Goal: Book appointment/travel/reservation

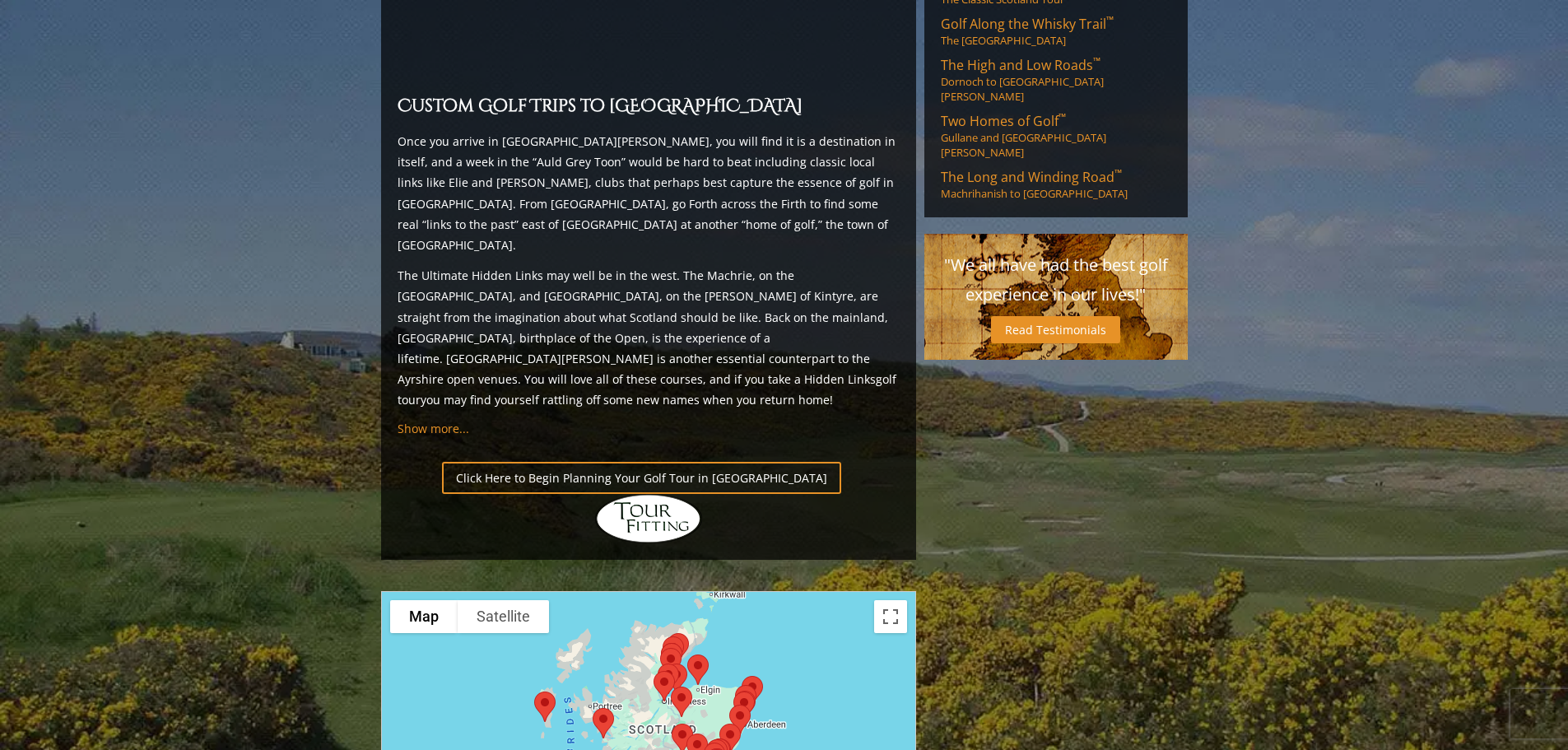
scroll to position [1564, 0]
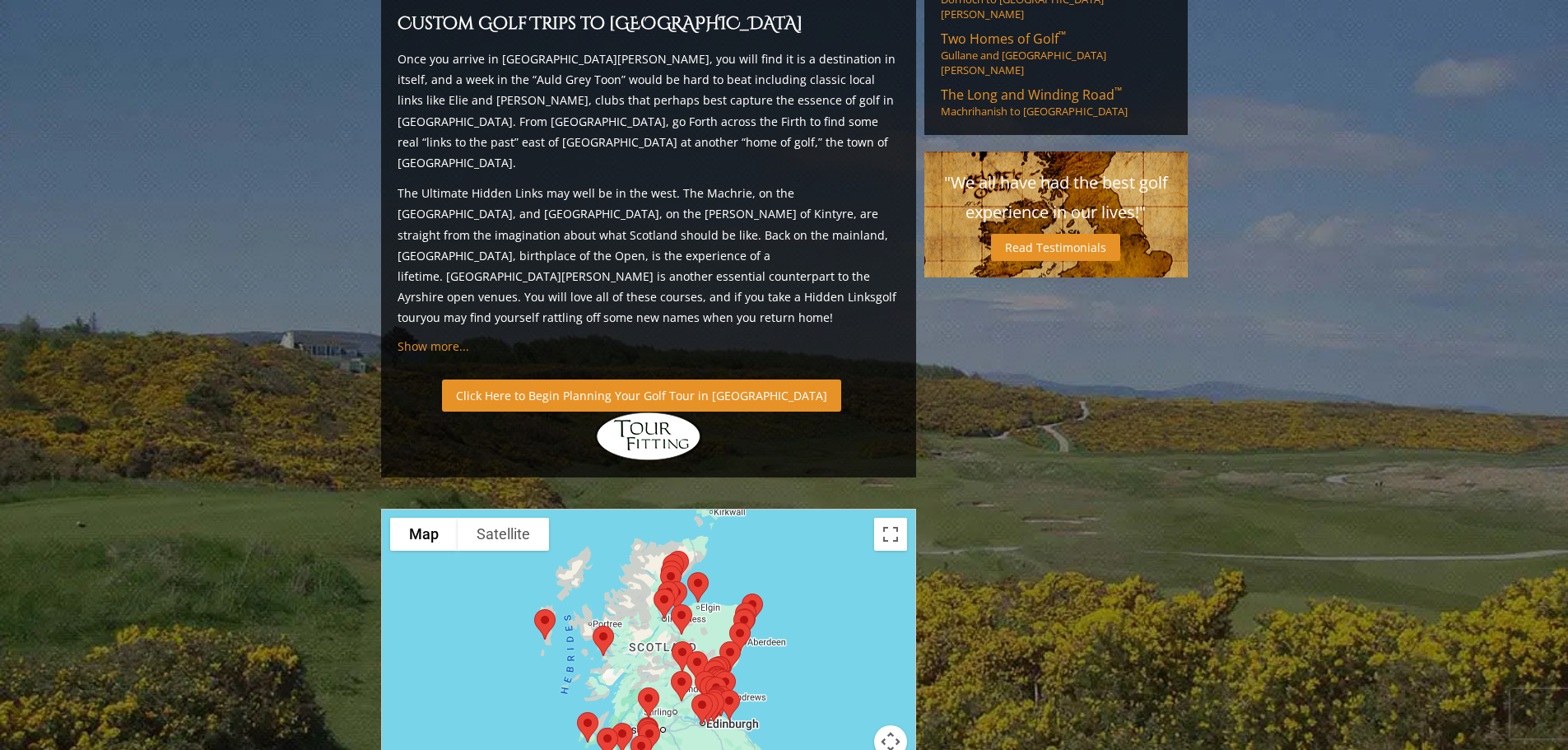
click at [618, 380] on link "Click Here to Begin Planning Your Golf Tour in [GEOGRAPHIC_DATA]" at bounding box center [641, 396] width 399 height 32
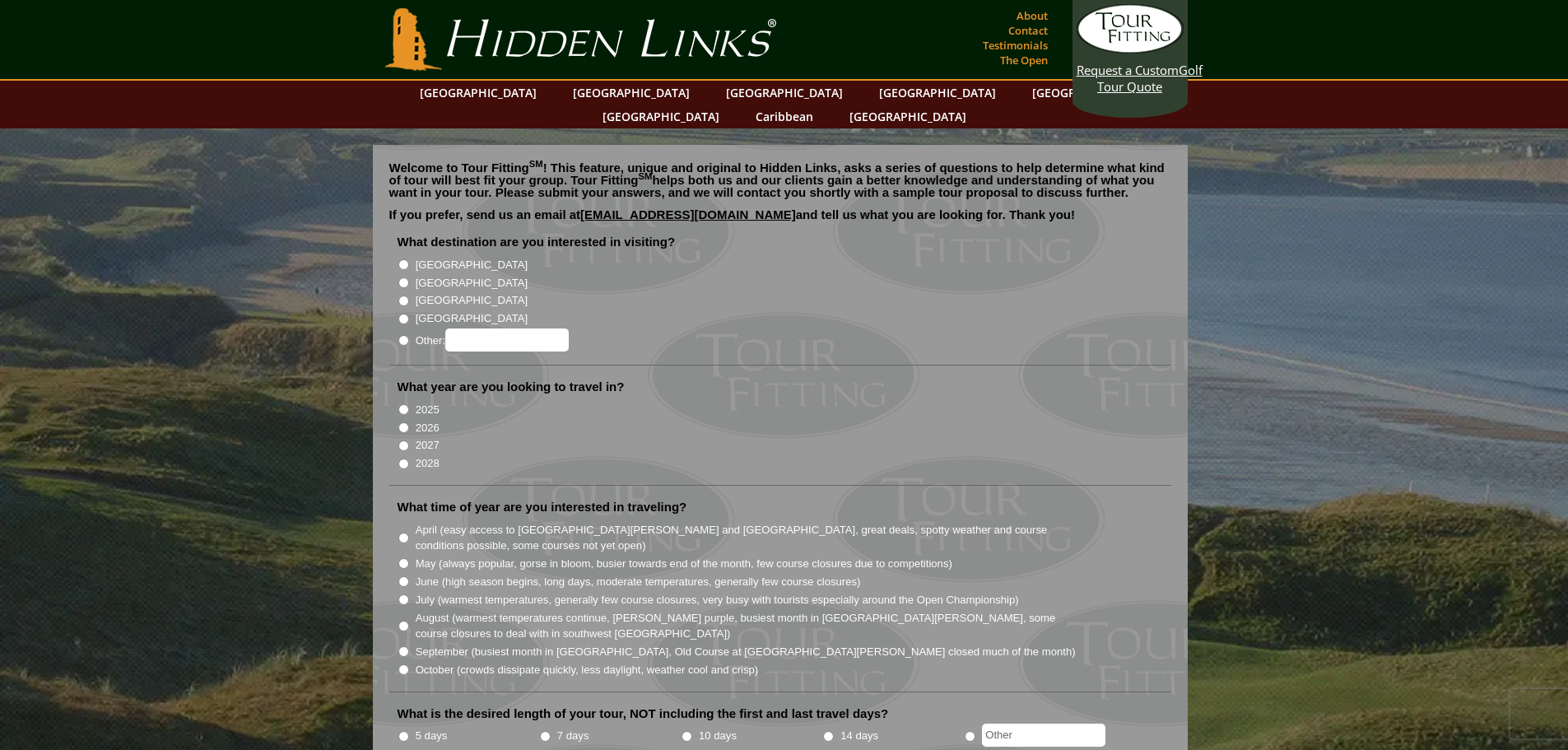
click at [408, 278] on input "[GEOGRAPHIC_DATA]" at bounding box center [404, 283] width 11 height 11
radio input "true"
click at [400, 260] on input "[GEOGRAPHIC_DATA]" at bounding box center [404, 265] width 11 height 11
radio input "true"
click at [404, 278] on input "[GEOGRAPHIC_DATA]" at bounding box center [404, 283] width 11 height 11
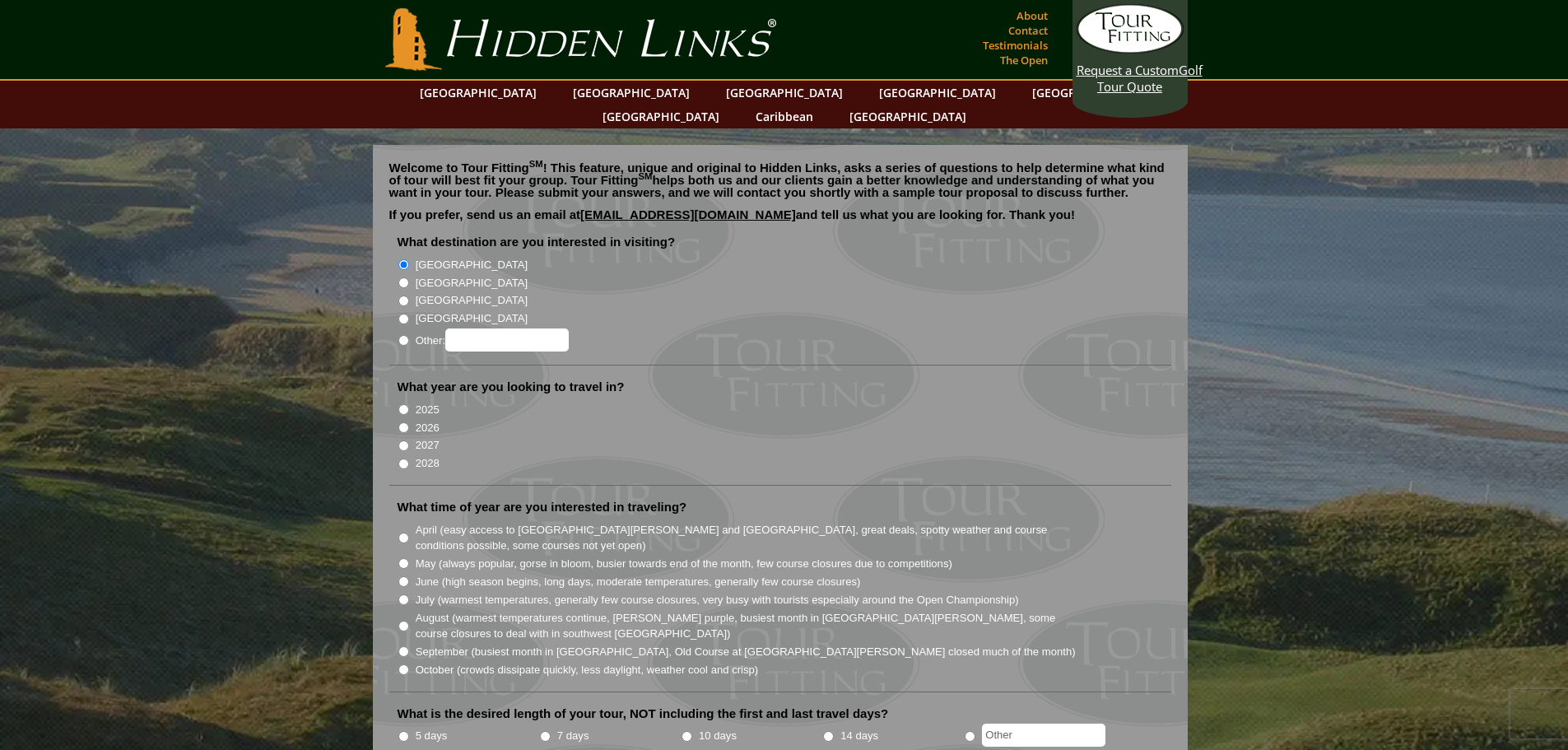
radio input "true"
click at [403, 422] on input "2026" at bounding box center [404, 428] width 11 height 11
radio input "true"
click at [405, 646] on input "September (busiest month in Ireland, Old Course at St. Andrews closed much of t…" at bounding box center [404, 651] width 11 height 11
radio input "true"
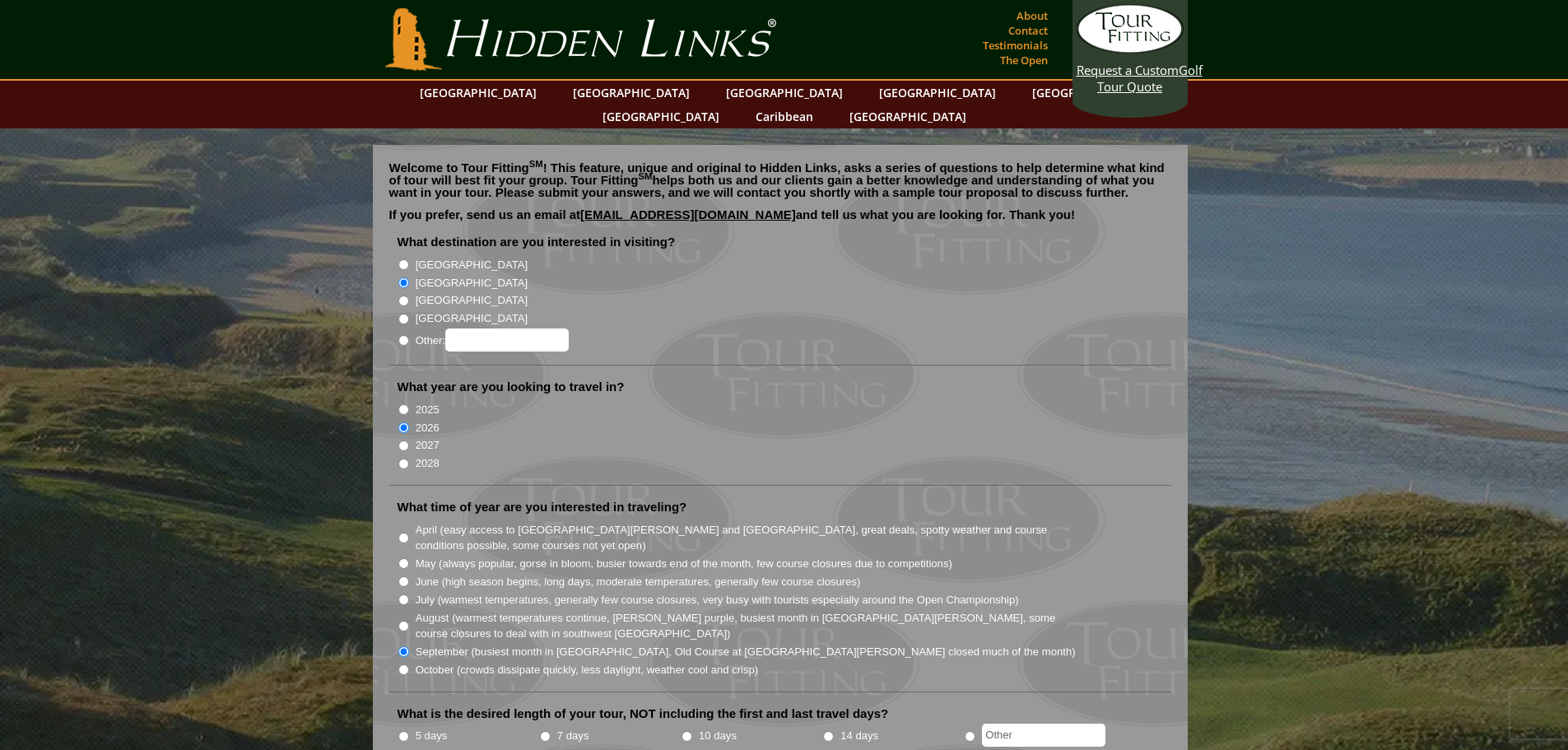
click at [688, 731] on input "10 days" at bounding box center [687, 737] width 11 height 11
radio input "true"
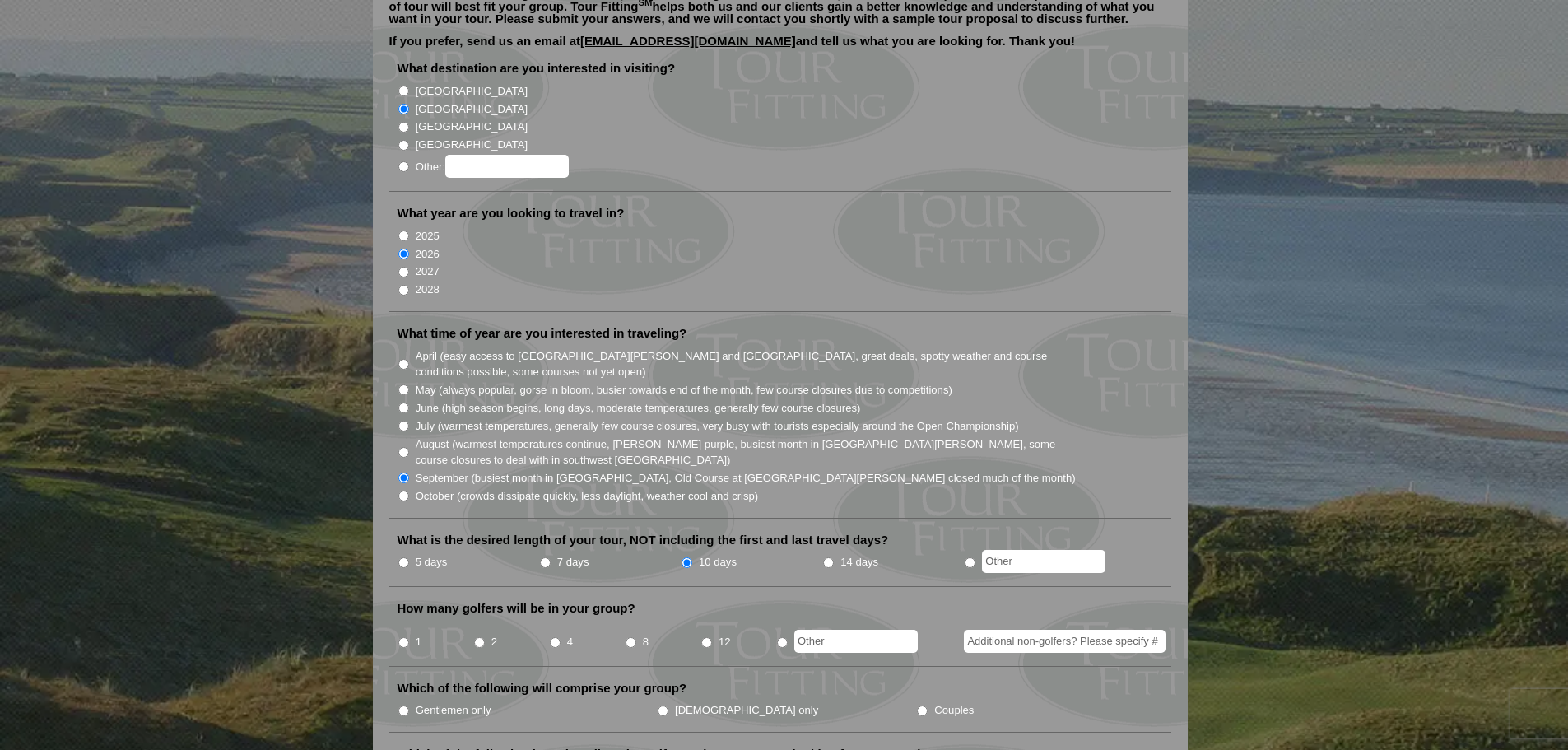
scroll to position [247, 0]
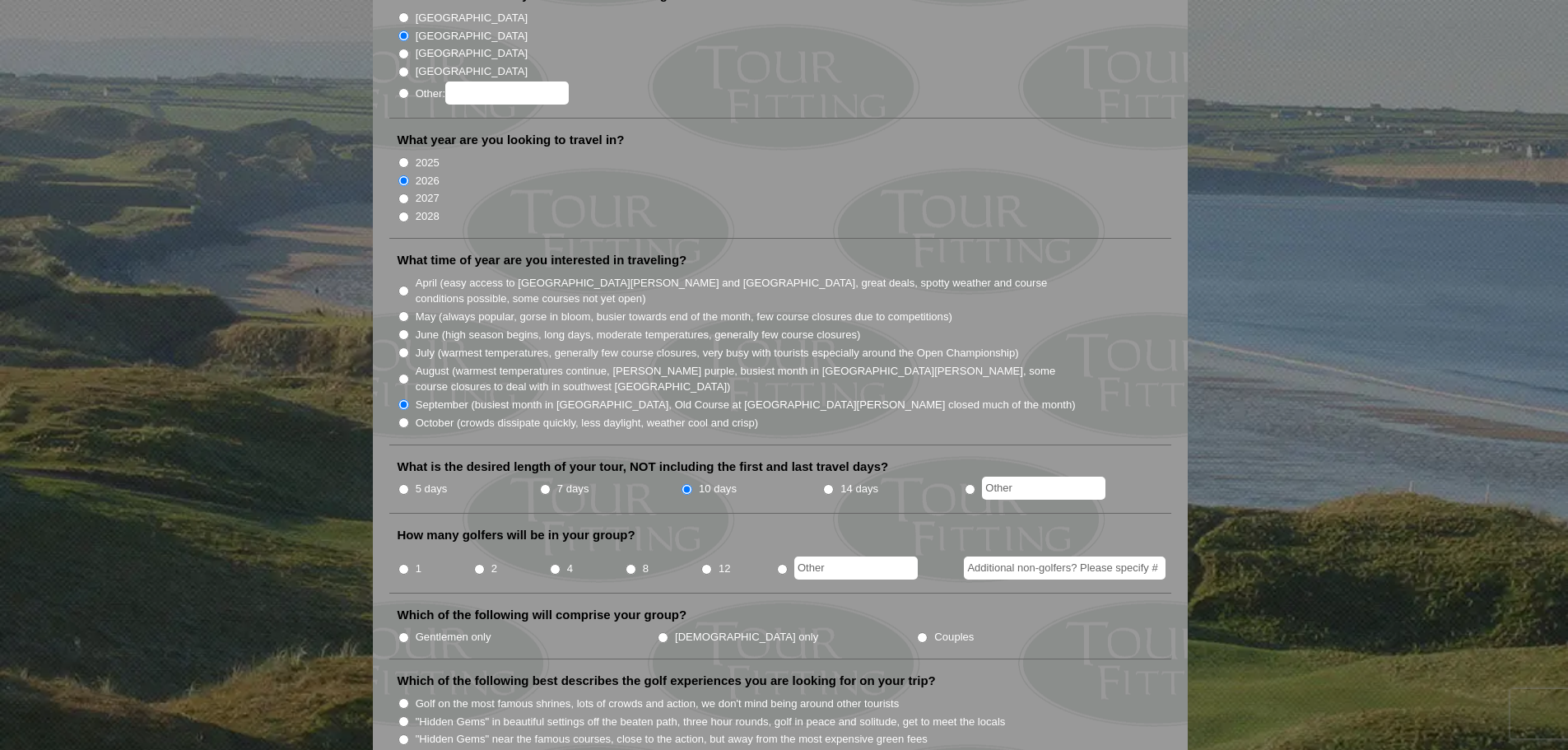
click at [557, 564] on input "4" at bounding box center [555, 569] width 11 height 11
radio input "true"
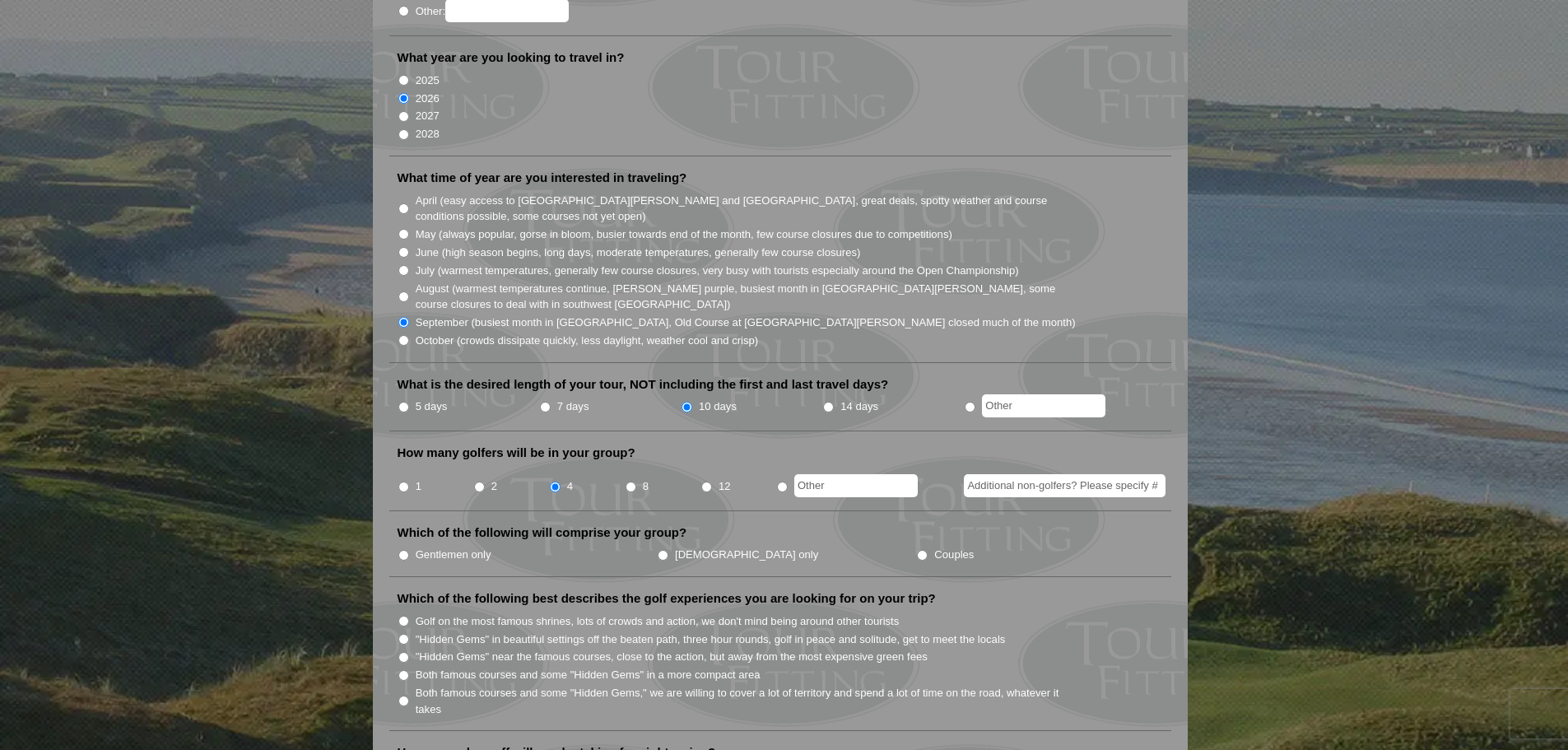
click at [404, 550] on input "Gentlemen only" at bounding box center [404, 555] width 11 height 11
radio input "true"
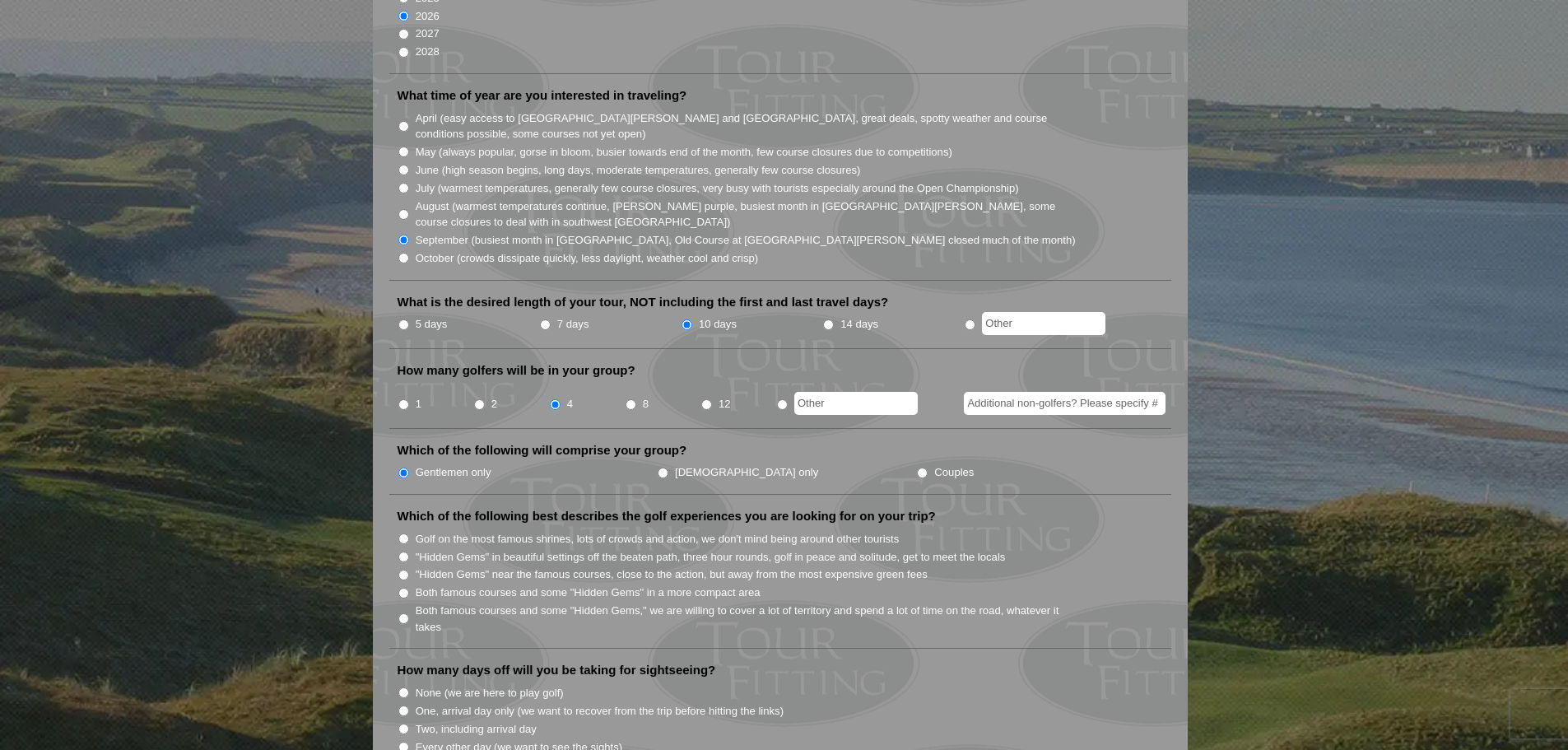
scroll to position [494, 0]
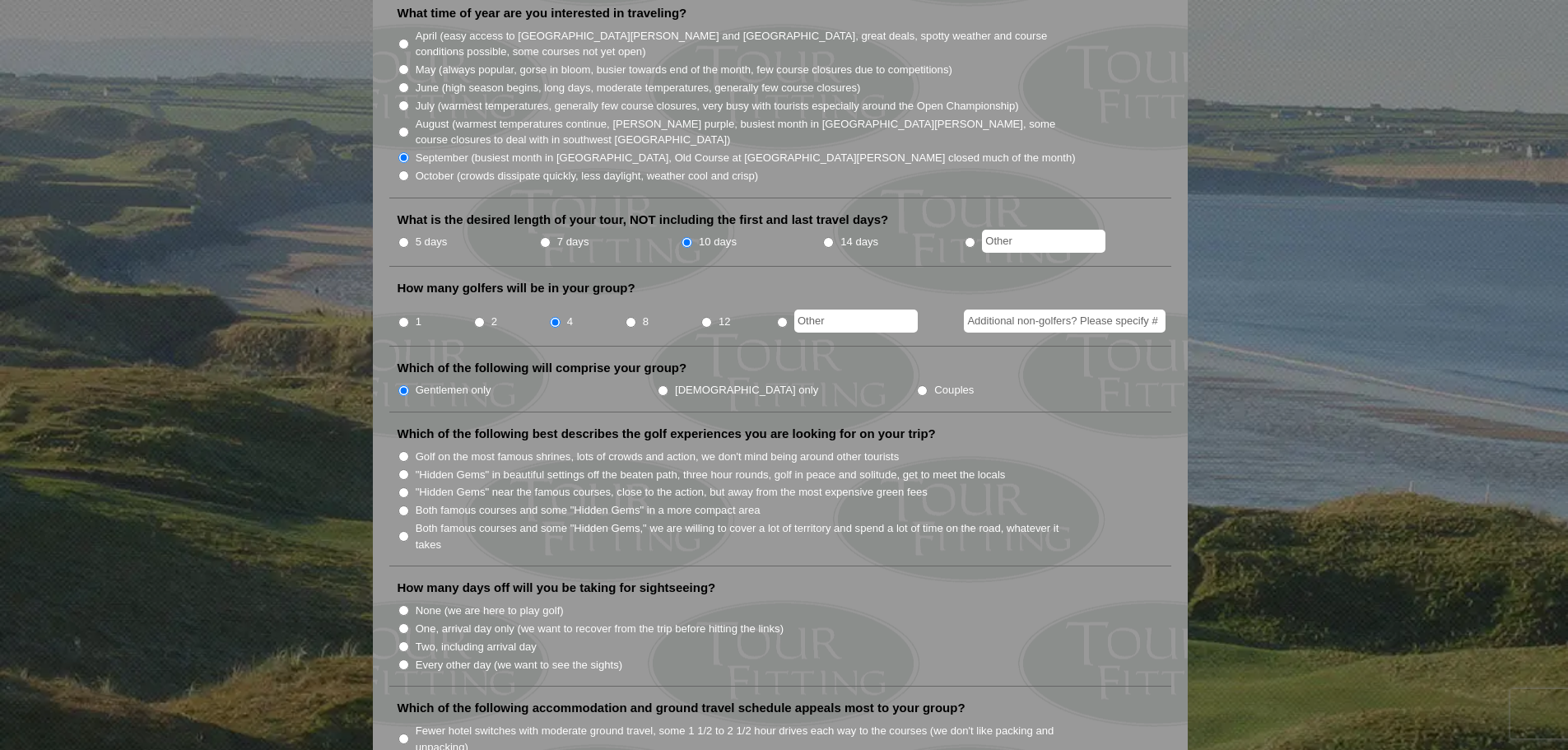
click at [405, 506] on input "Both famous courses and some "Hidden Gems" in a more compact area" at bounding box center [404, 511] width 11 height 11
radio input "true"
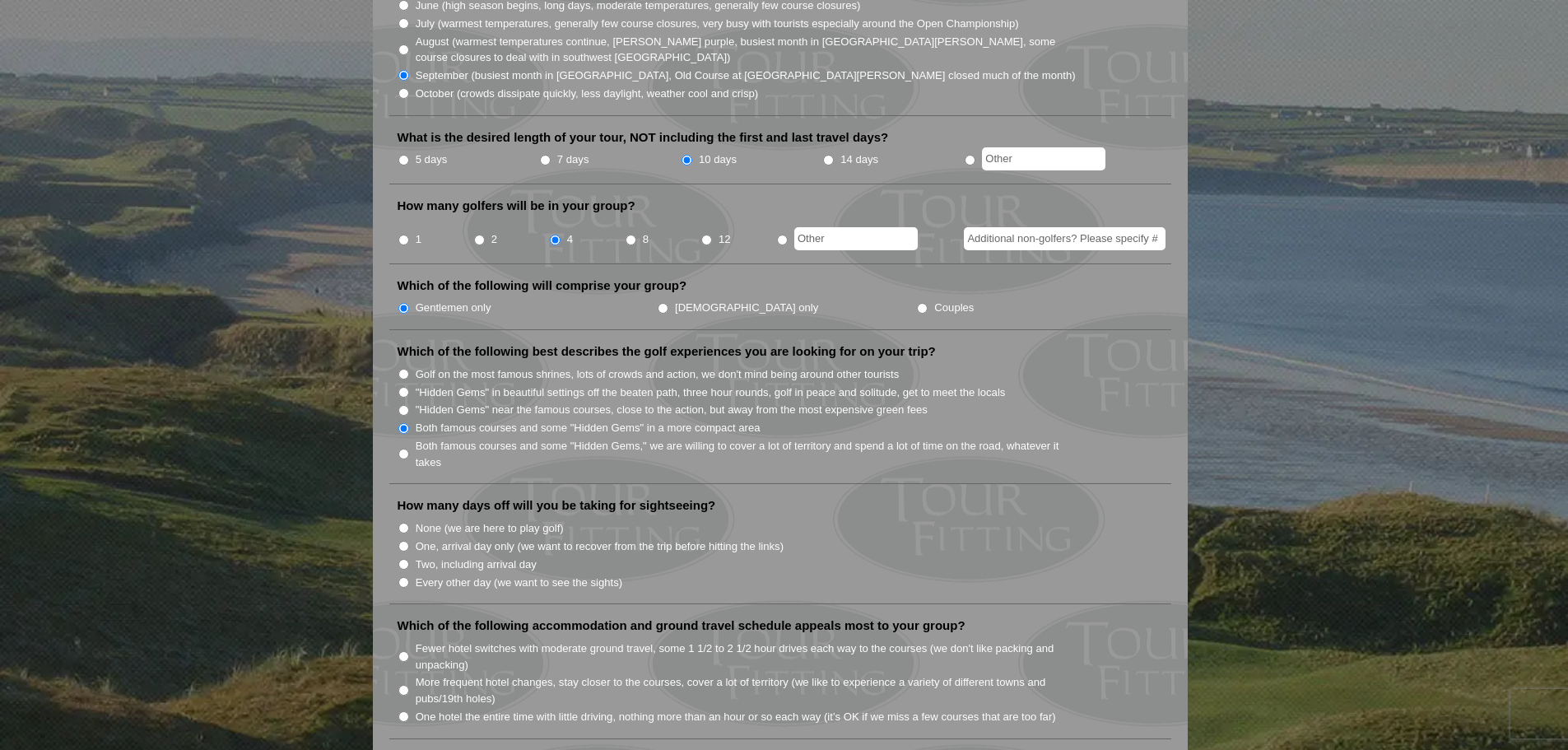
click at [407, 577] on input "Every other day (we want to see the sights)" at bounding box center [404, 582] width 11 height 11
radio input "true"
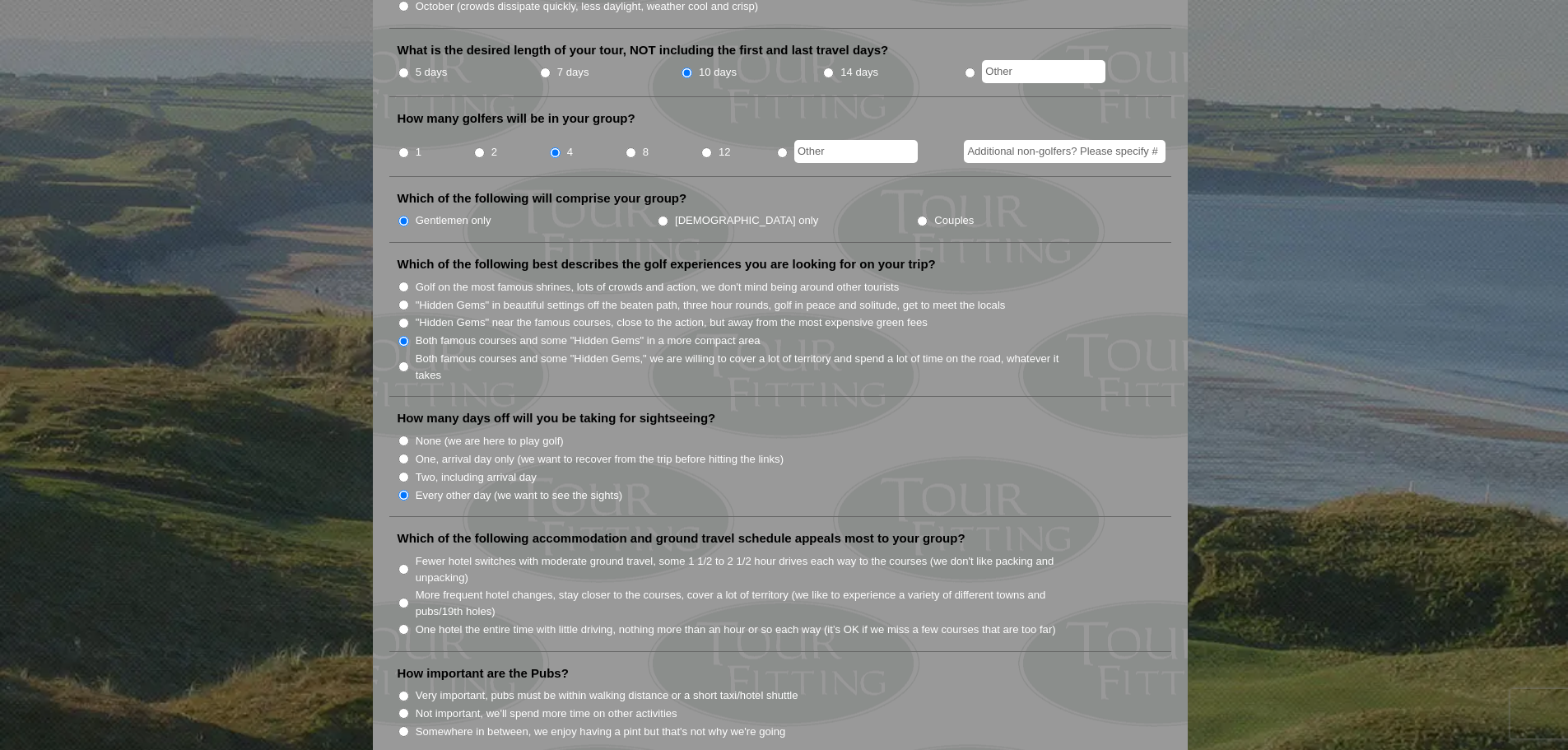
scroll to position [741, 0]
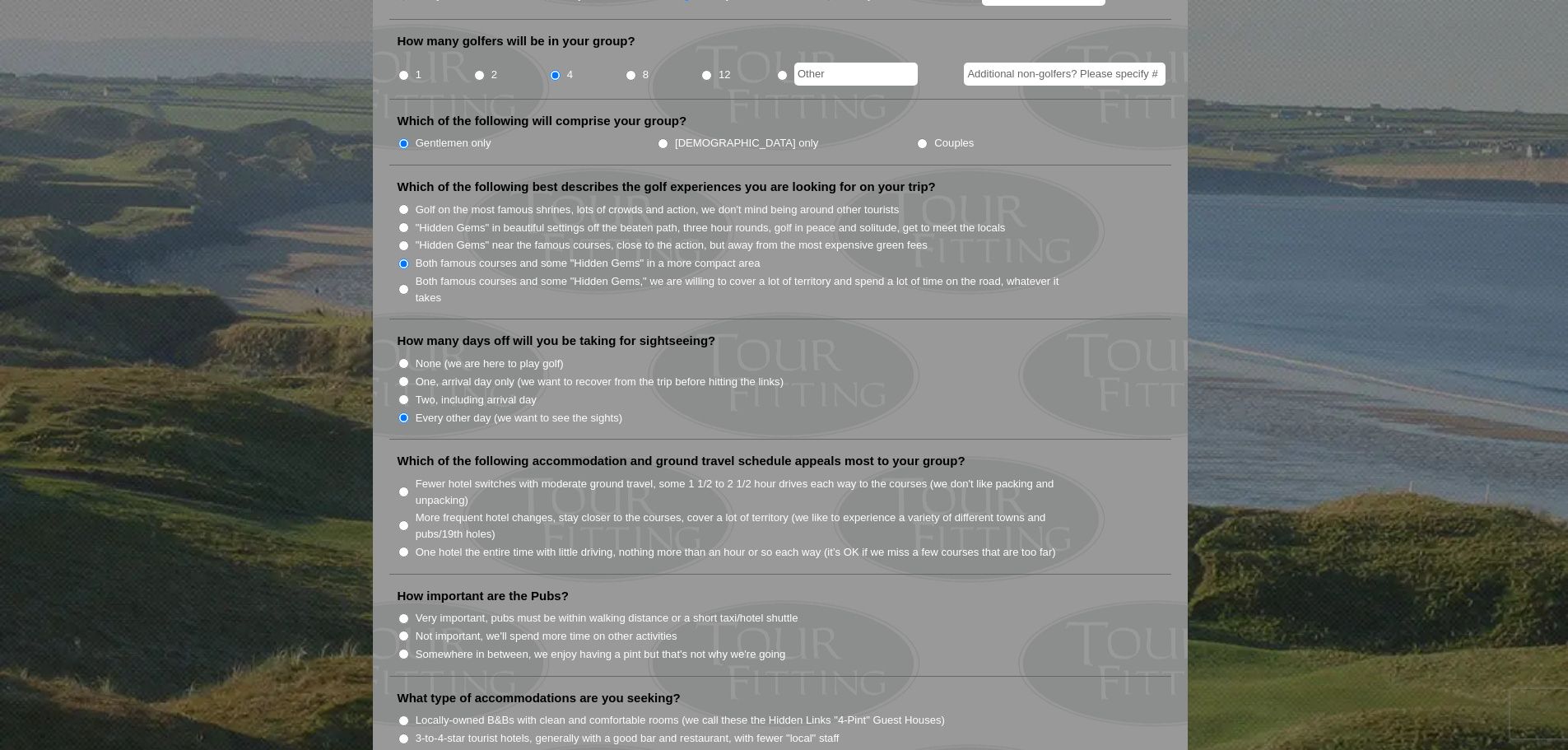
click at [404, 487] on input "Fewer hotel switches with moderate ground travel, some 1 1/2 to 2 1/2 hour driv…" at bounding box center [404, 492] width 11 height 11
radio input "true"
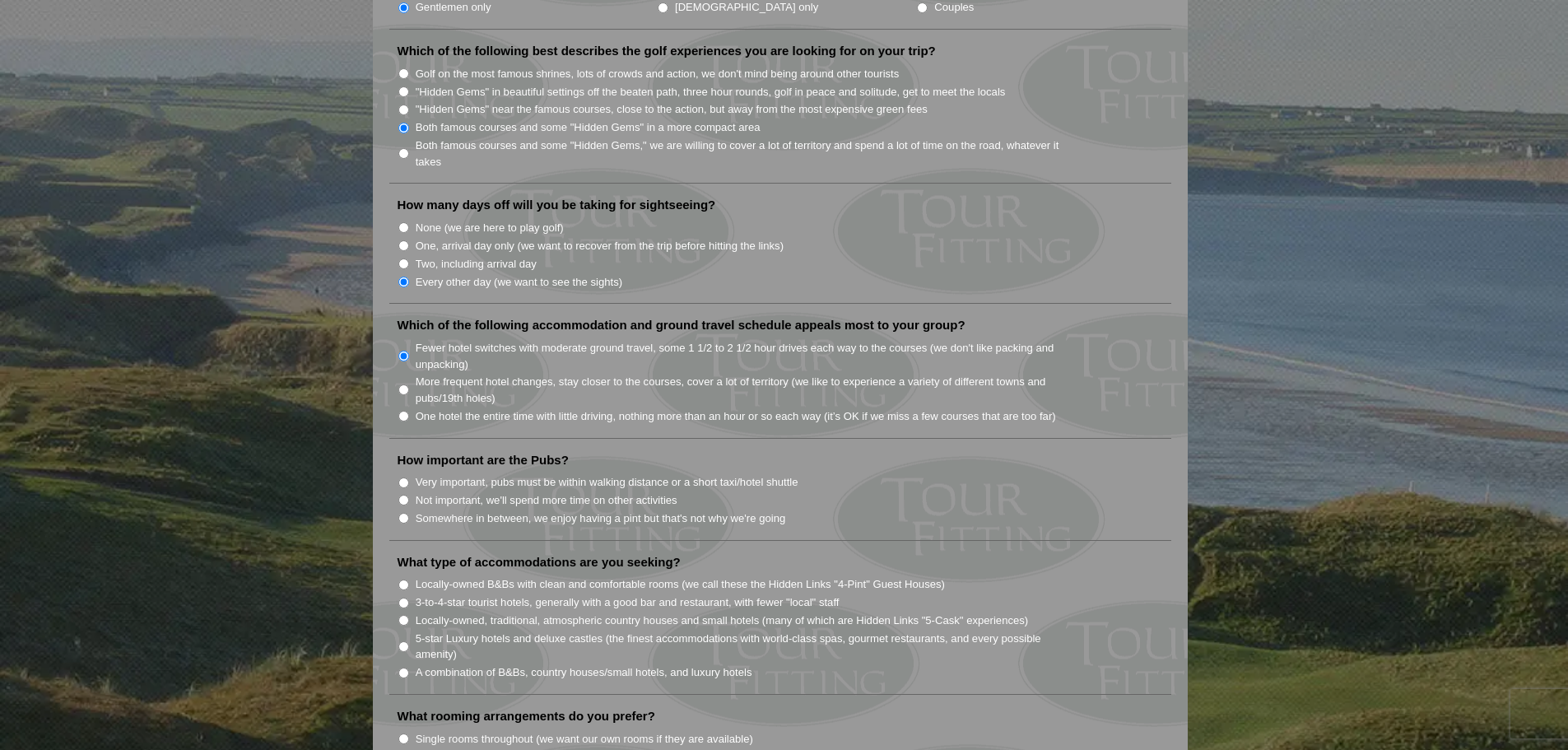
scroll to position [905, 0]
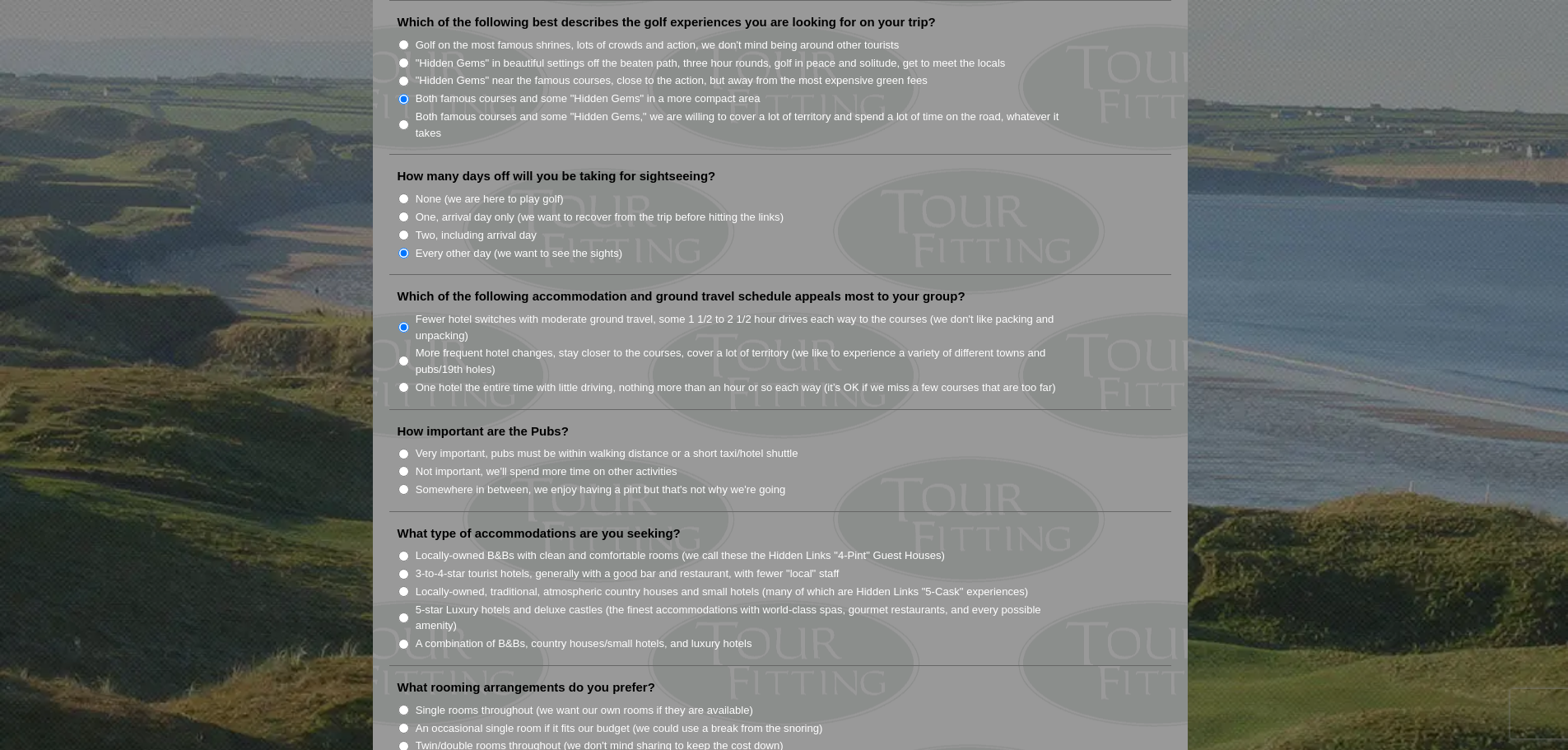
click at [401, 484] on input "Somewhere in between, we enjoy having a pint but that's not why we're going" at bounding box center [404, 490] width 11 height 11
radio input "true"
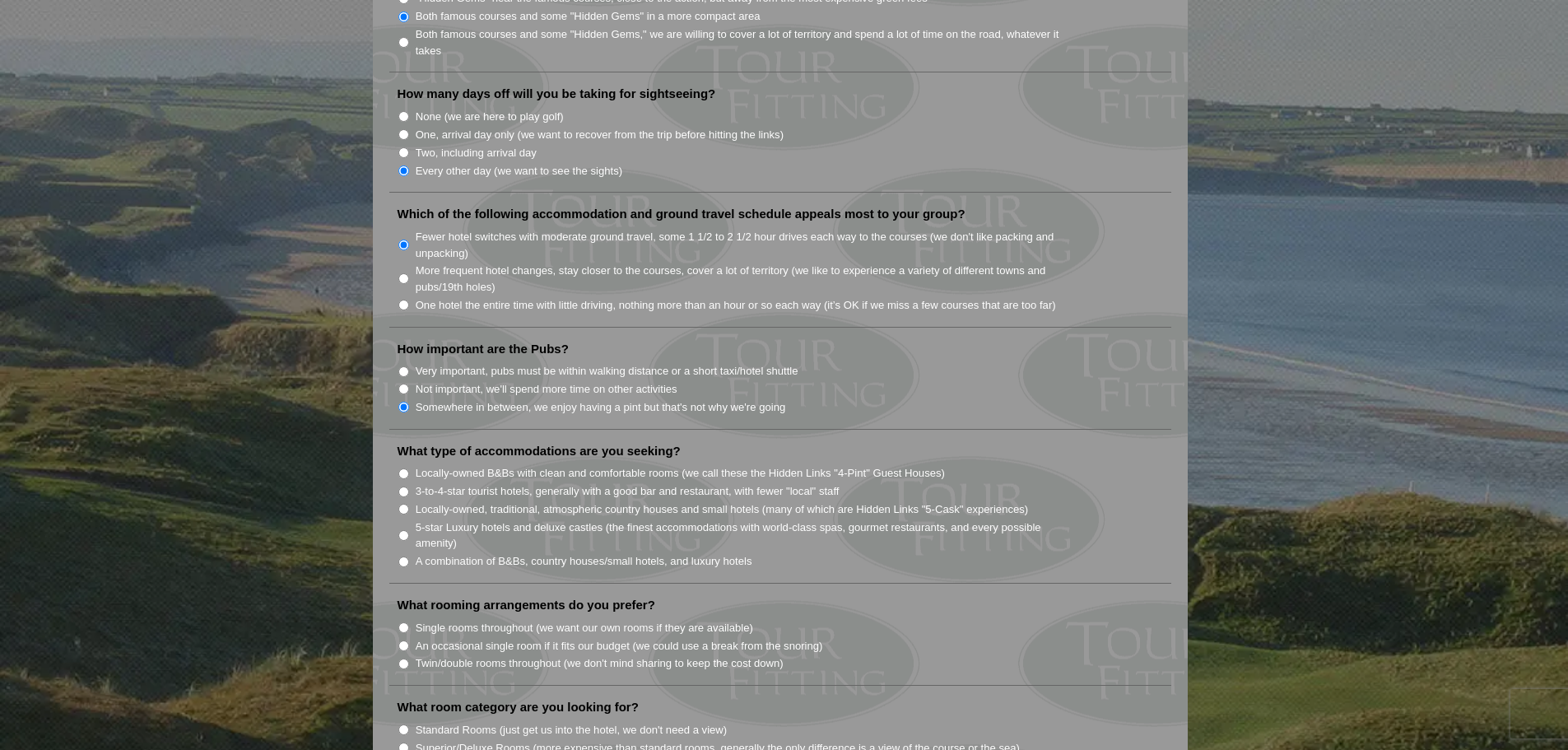
scroll to position [1070, 0]
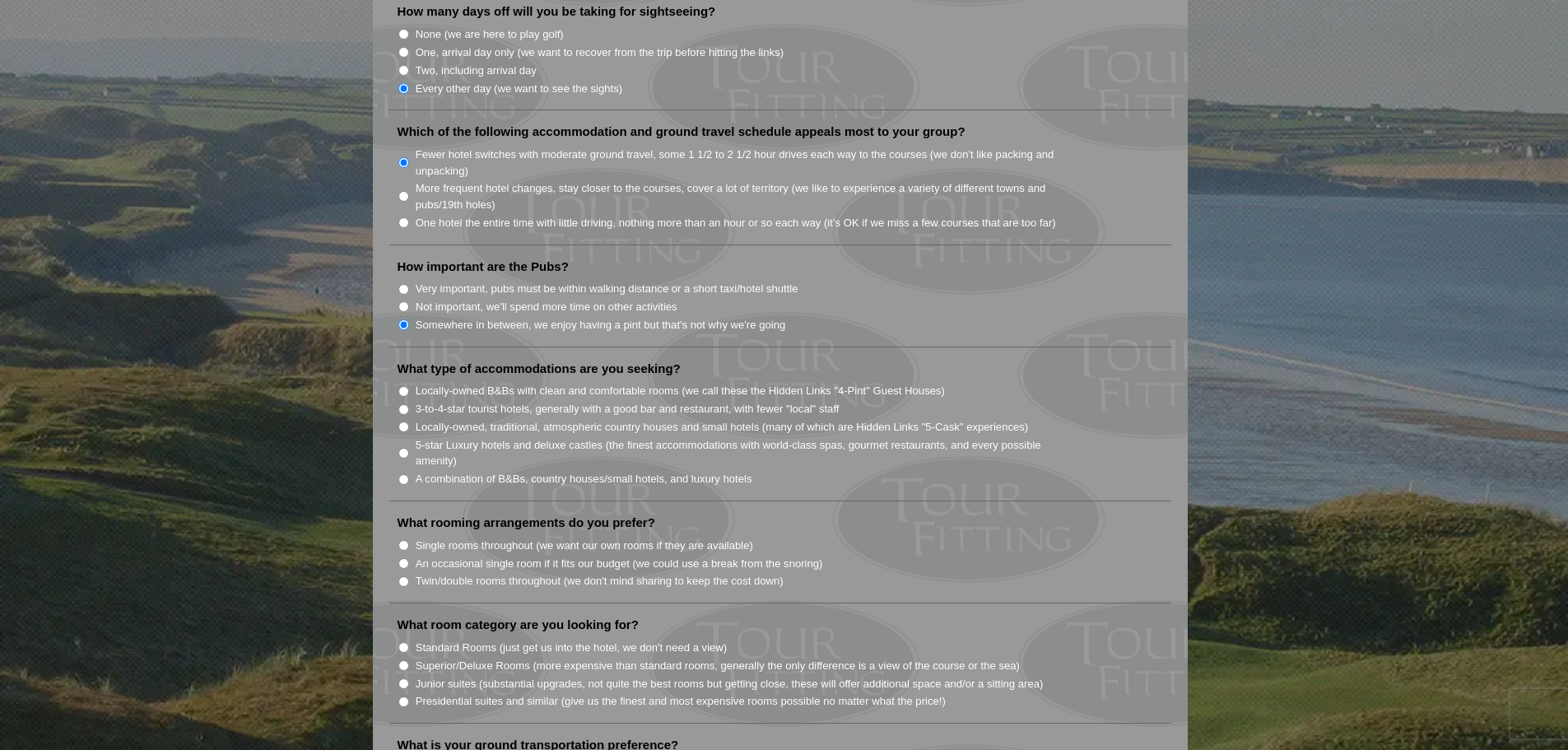
click at [404, 448] on input "5-star Luxury hotels and deluxe castles (the finest accommodations with world-c…" at bounding box center [404, 454] width 11 height 11
radio input "true"
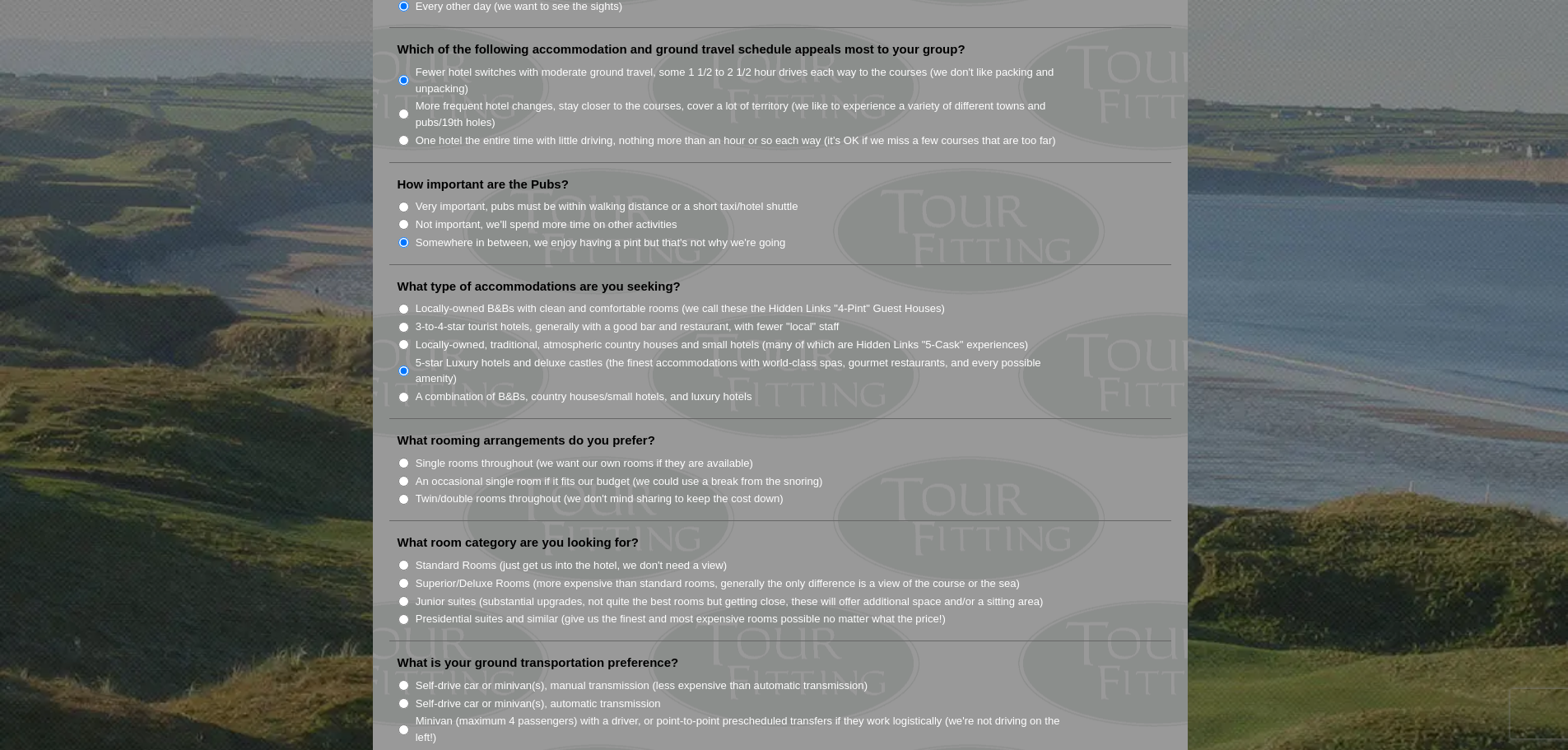
scroll to position [1235, 0]
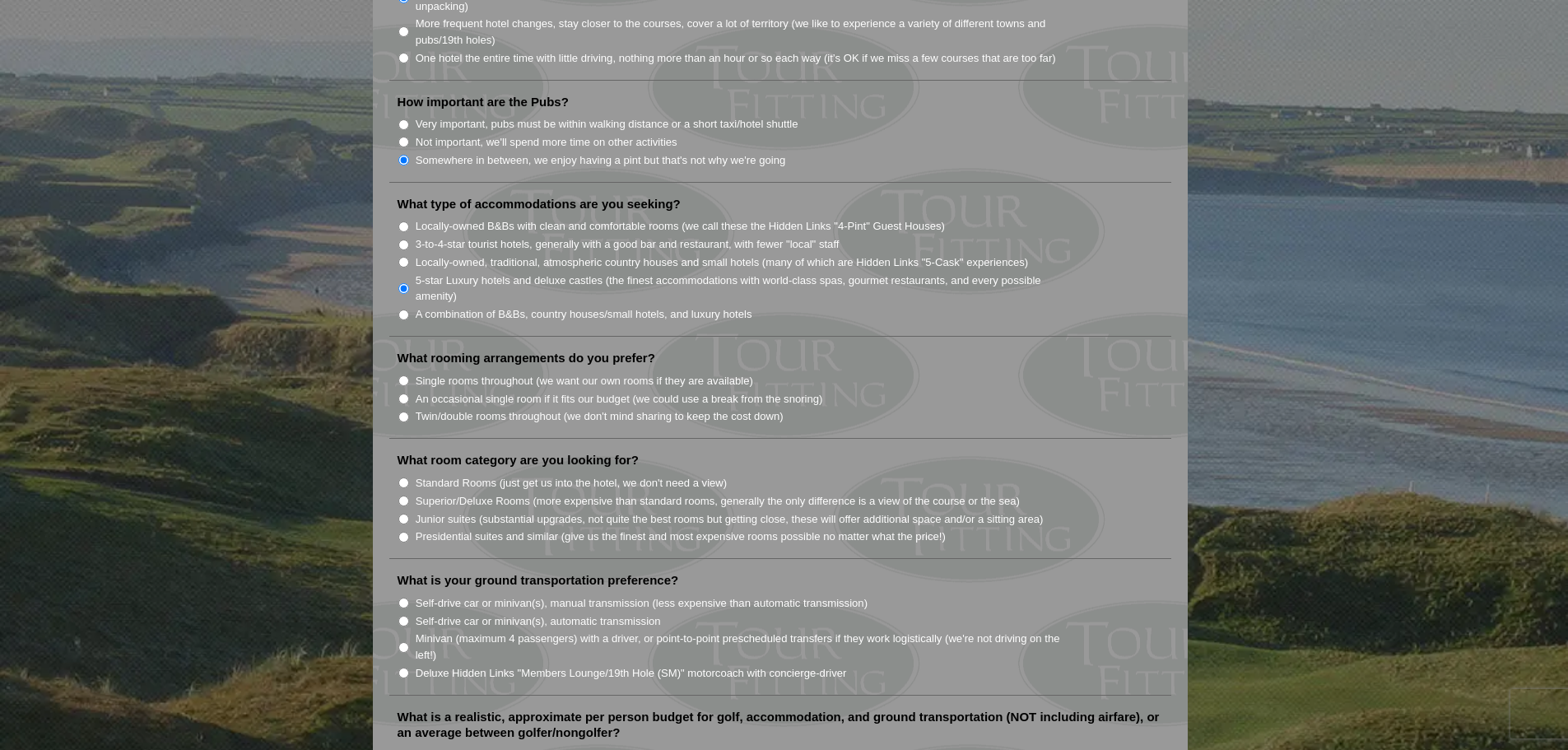
click at [403, 375] on input "Single rooms throughout (we want our own rooms if they are available)" at bounding box center [404, 381] width 11 height 11
radio input "true"
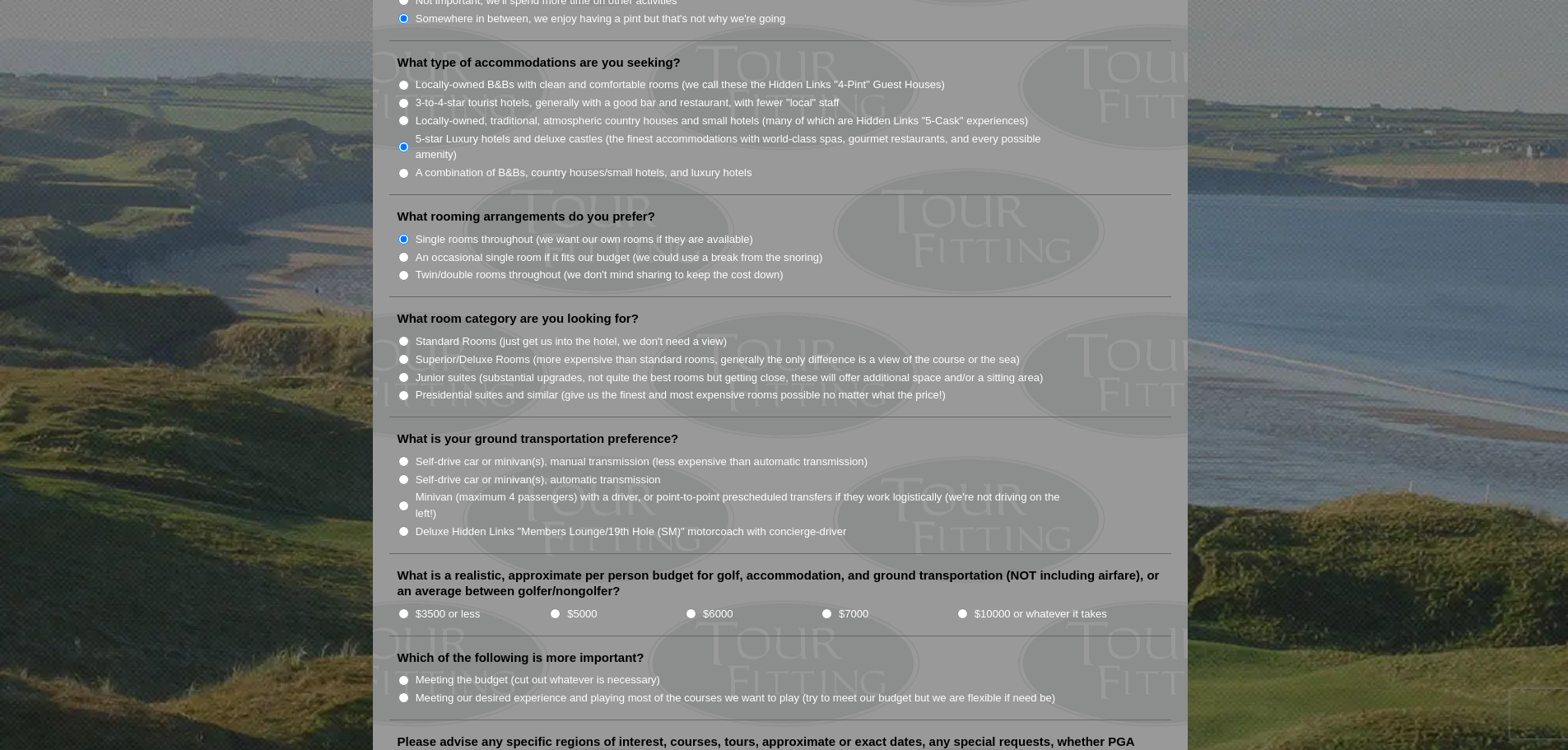
scroll to position [1399, 0]
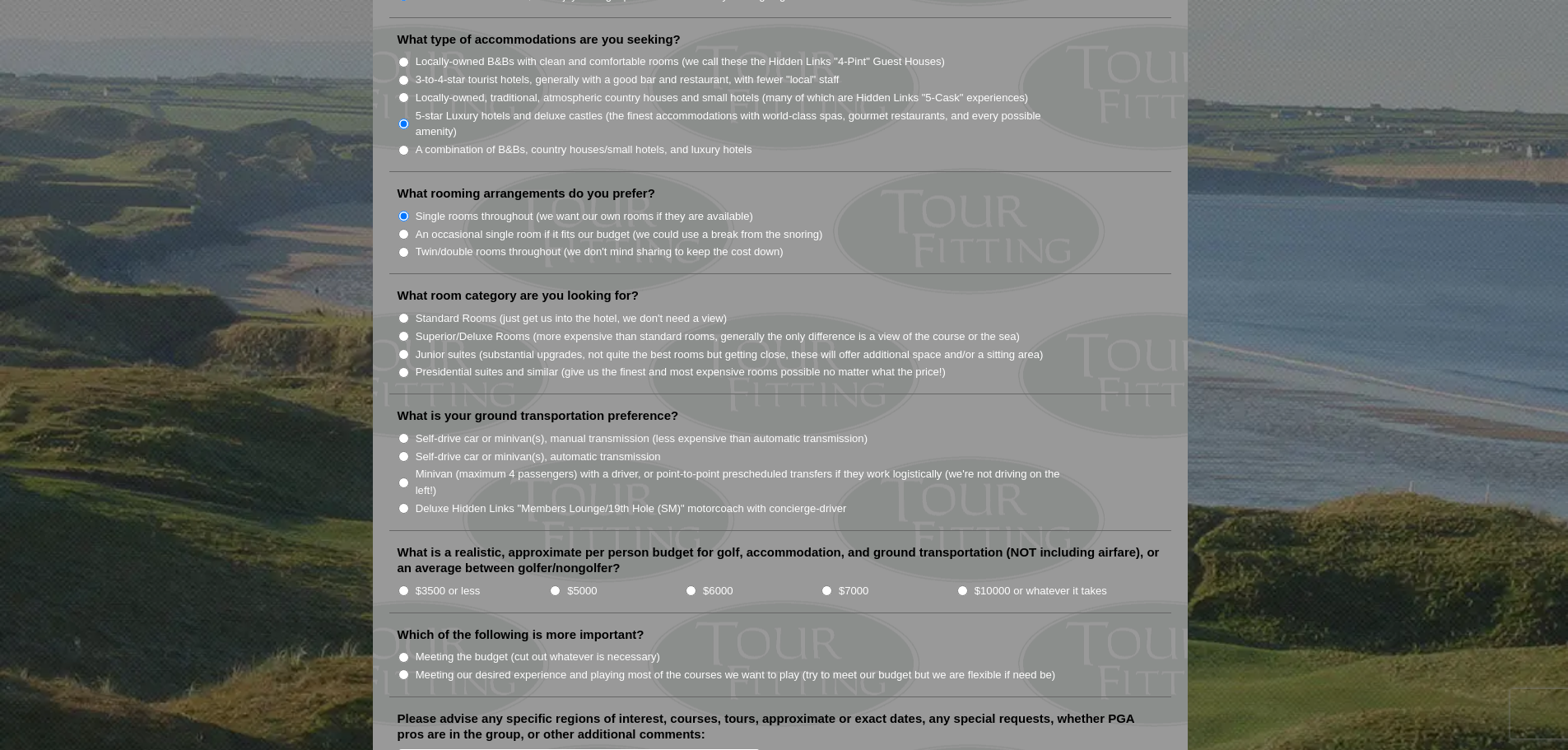
click at [402, 331] on input "Superior/Deluxe Rooms (more expensive than standard rooms, generally the only d…" at bounding box center [404, 336] width 11 height 11
radio input "true"
click at [413, 464] on li "Minivan (maximum 4 passengers) with a driver, or point-to-point prescheduled tr…" at bounding box center [787, 481] width 779 height 34
click at [407, 478] on input "Minivan (maximum 4 passengers) with a driver, or point-to-point prescheduled tr…" at bounding box center [404, 483] width 11 height 11
radio input "true"
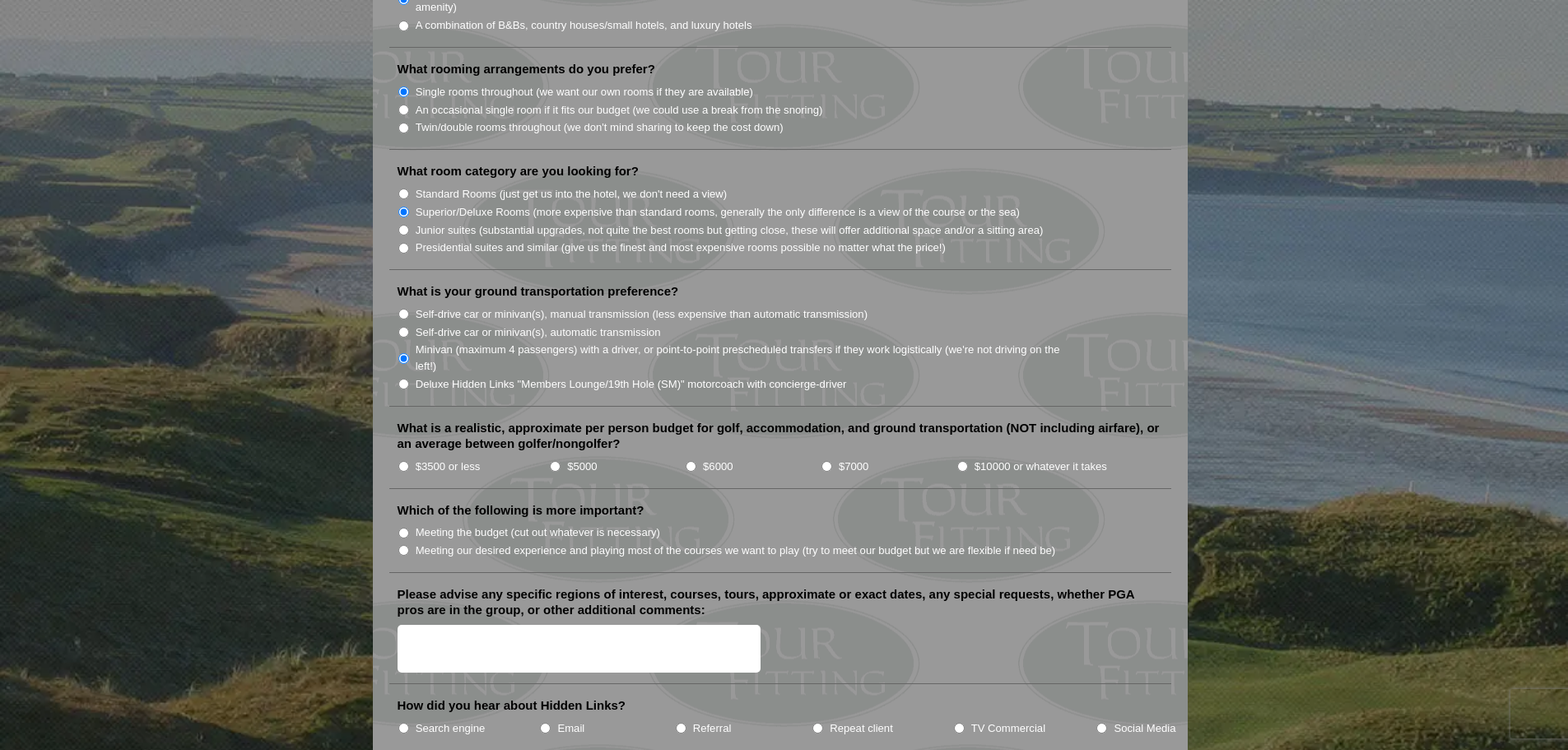
scroll to position [1564, 0]
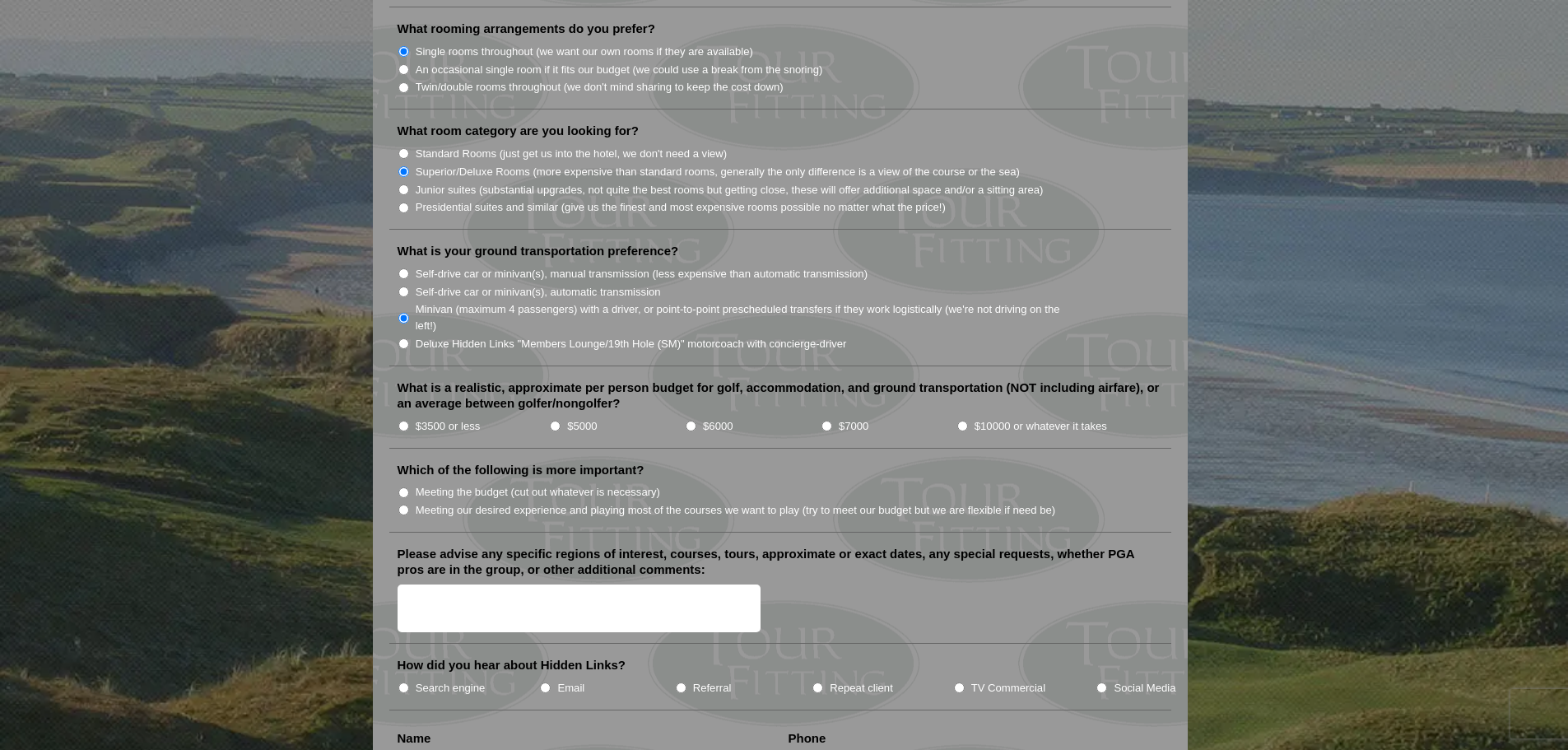
click at [828, 420] on input "$7000" at bounding box center [827, 426] width 11 height 11
radio input "true"
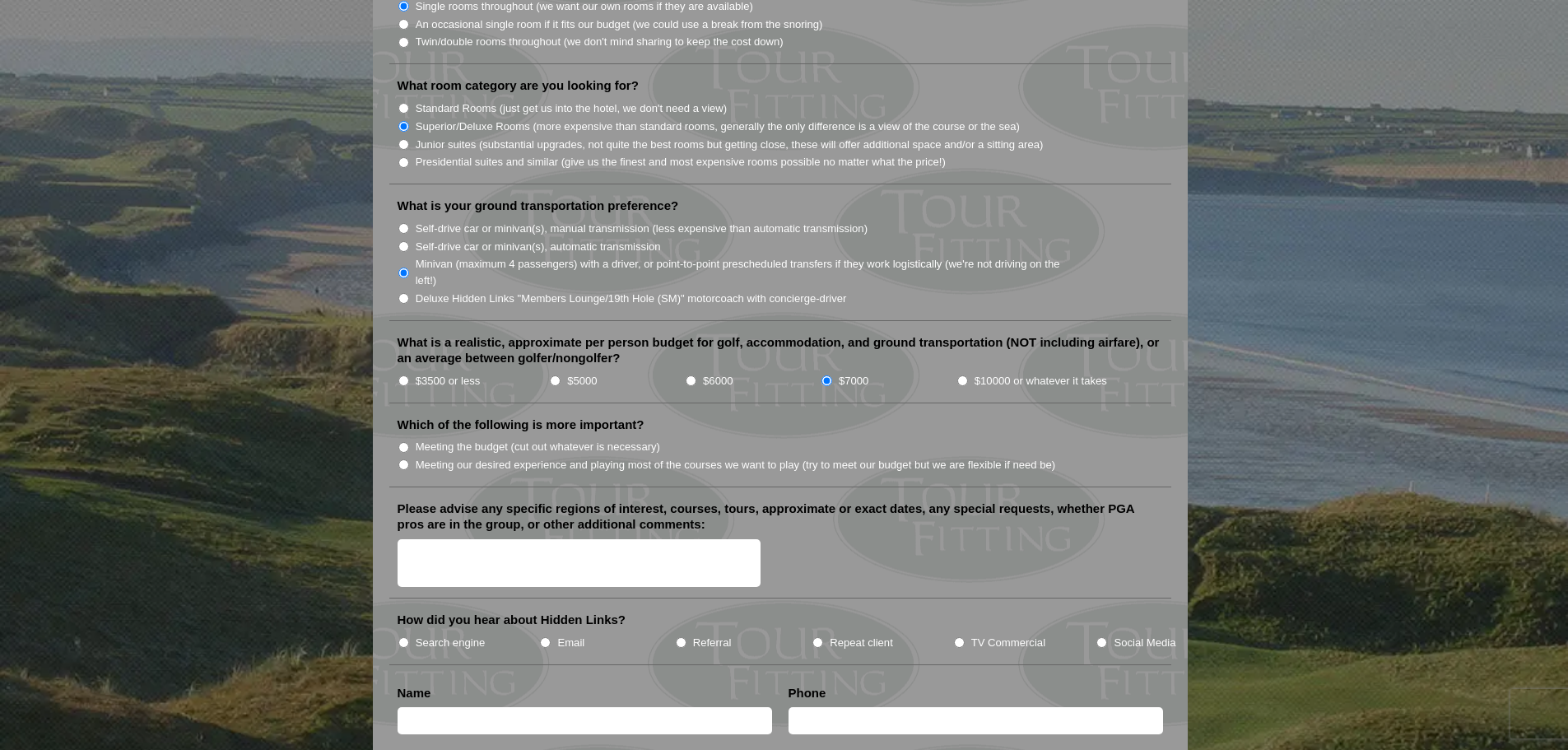
scroll to position [1646, 0]
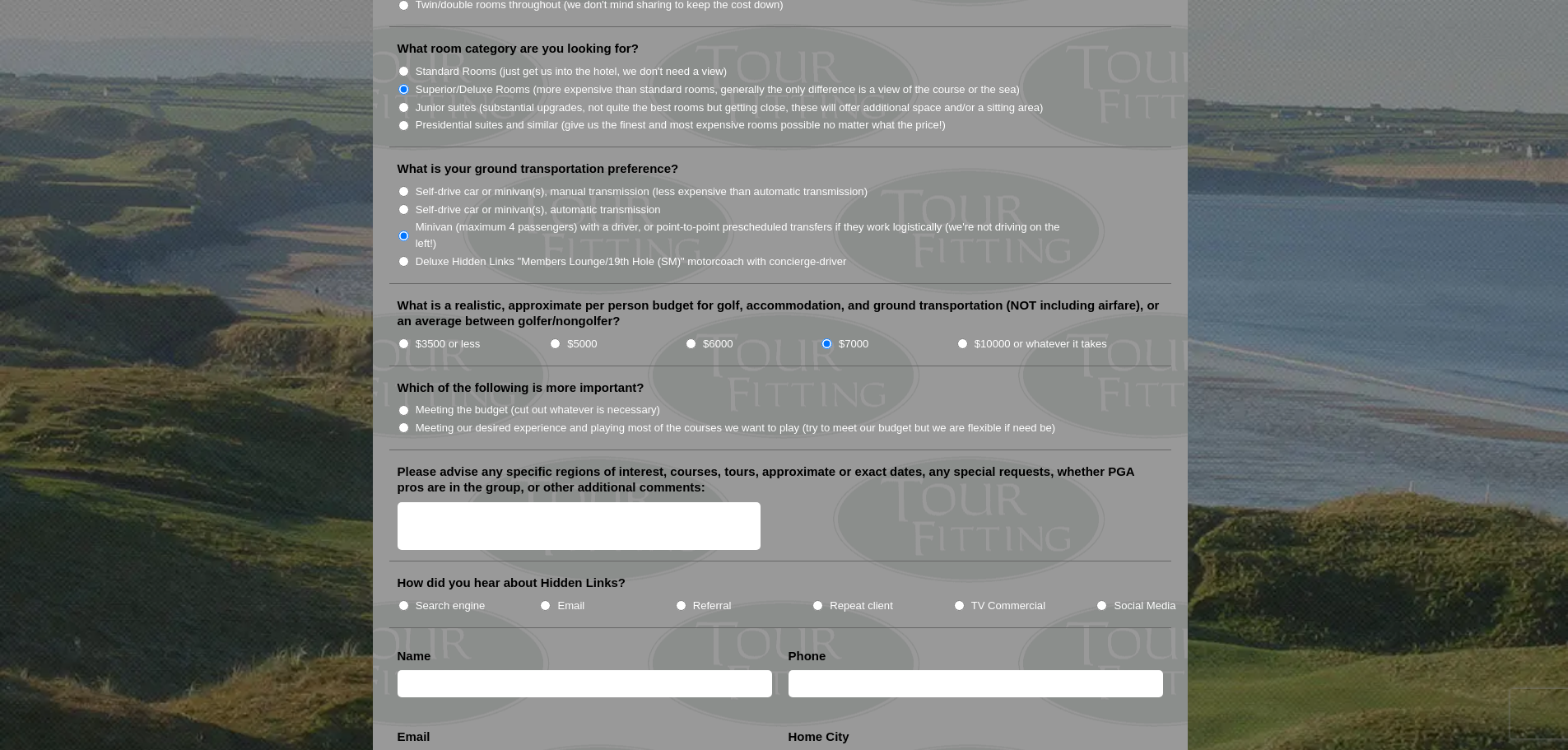
click at [405, 422] on input "Meeting our desired experience and playing most of the courses we want to play …" at bounding box center [404, 428] width 11 height 11
radio input "true"
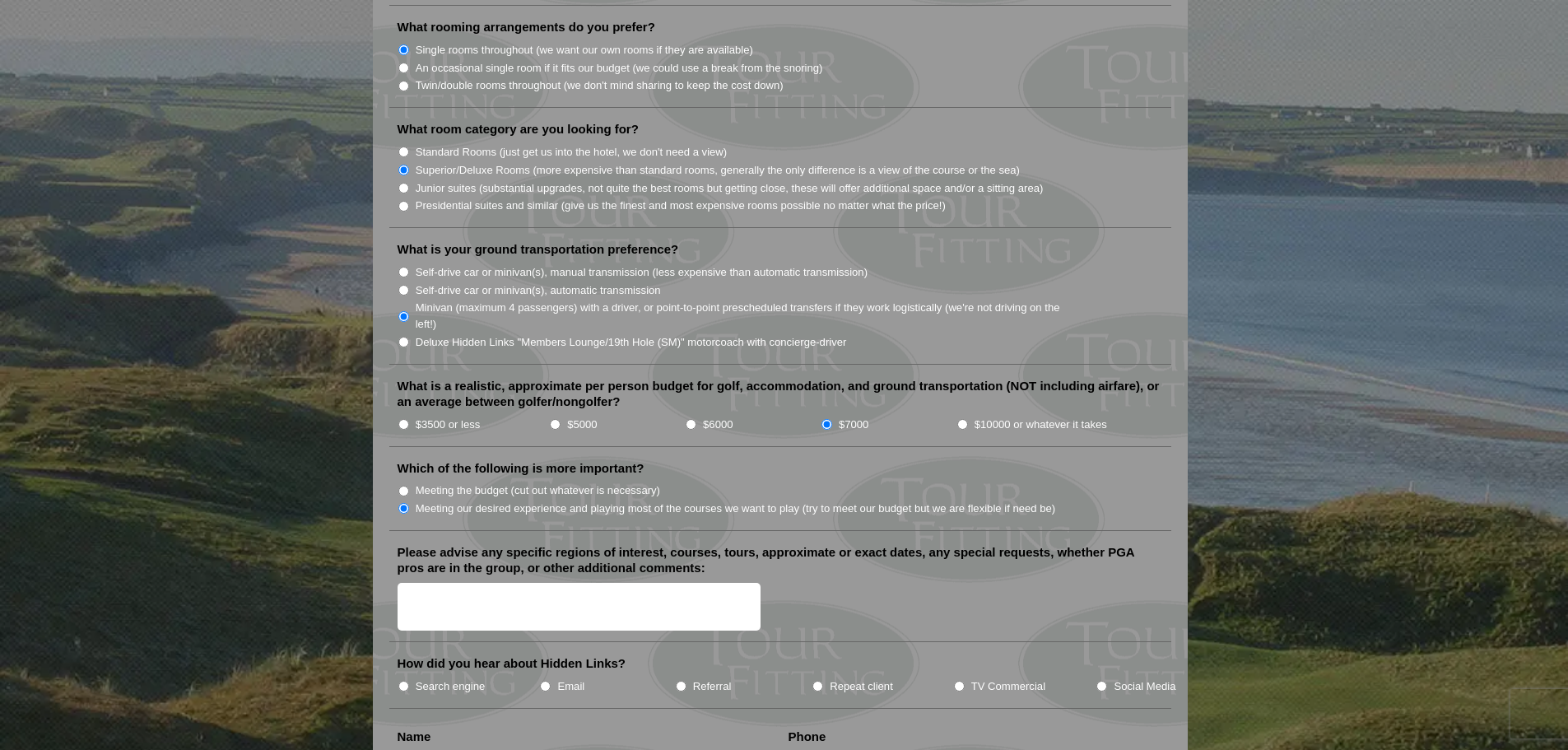
scroll to position [1399, 0]
